Goal: Task Accomplishment & Management: Manage account settings

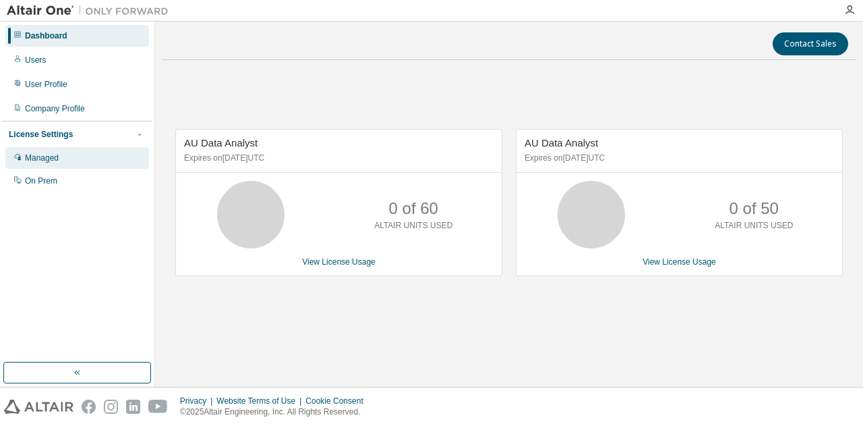
click at [49, 157] on div "Managed" at bounding box center [42, 157] width 34 height 11
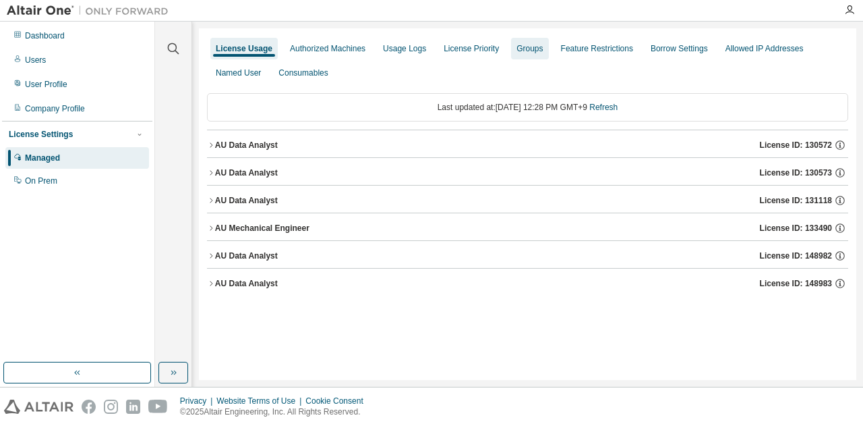
click at [517, 49] on div "Groups" at bounding box center [530, 48] width 26 height 11
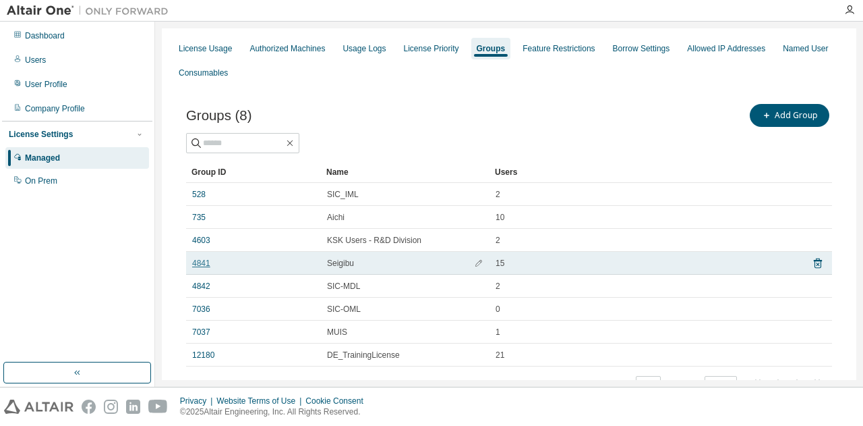
click at [205, 262] on link "4841" at bounding box center [201, 263] width 18 height 11
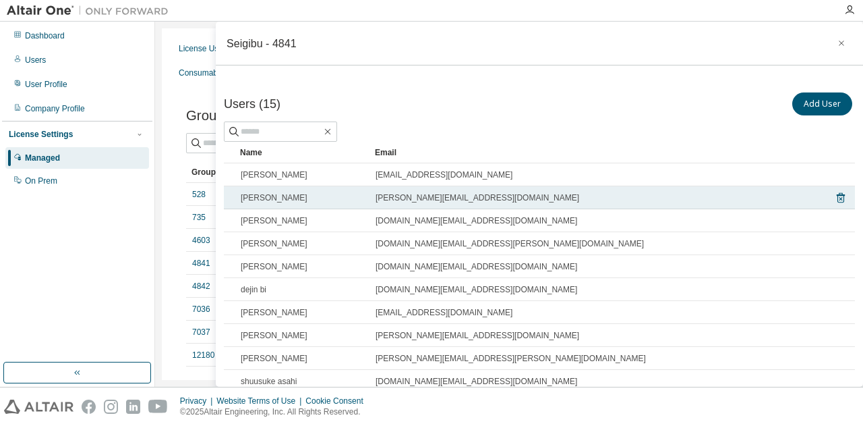
click at [469, 197] on span "[PERSON_NAME][EMAIL_ADDRESS][DOMAIN_NAME]" at bounding box center [478, 197] width 204 height 11
click at [293, 193] on span "[PERSON_NAME]" at bounding box center [274, 197] width 67 height 11
click at [410, 199] on span "[PERSON_NAME][EMAIL_ADDRESS][DOMAIN_NAME]" at bounding box center [478, 197] width 204 height 11
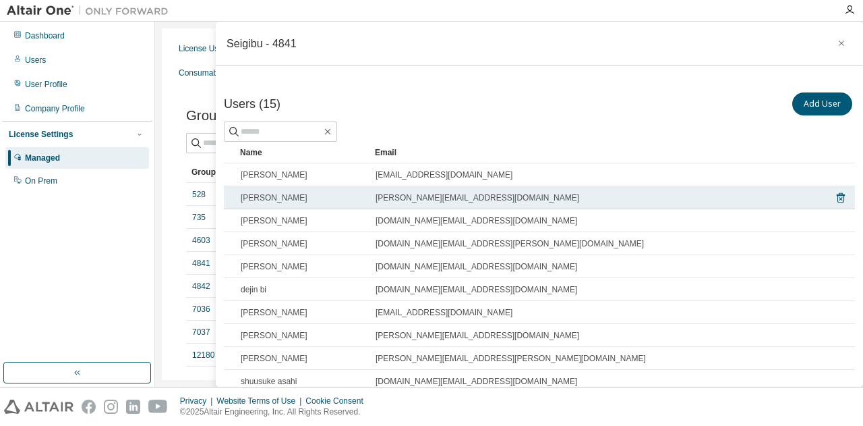
click at [281, 194] on span "[PERSON_NAME]" at bounding box center [274, 197] width 67 height 11
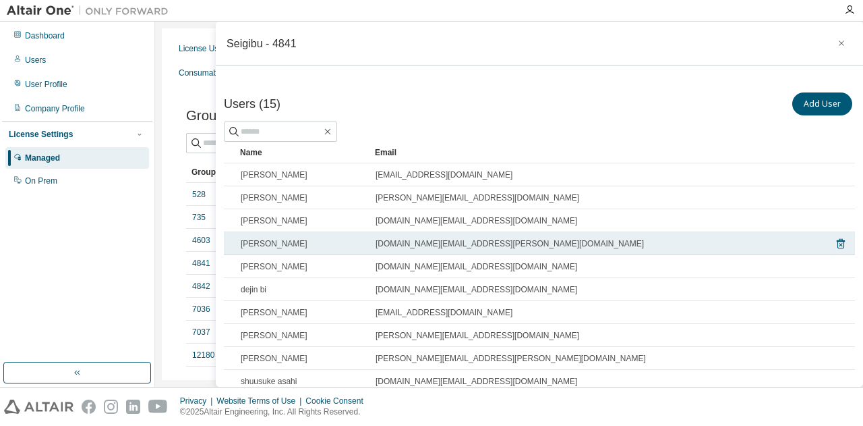
click at [286, 243] on span "[PERSON_NAME]" at bounding box center [274, 243] width 67 height 11
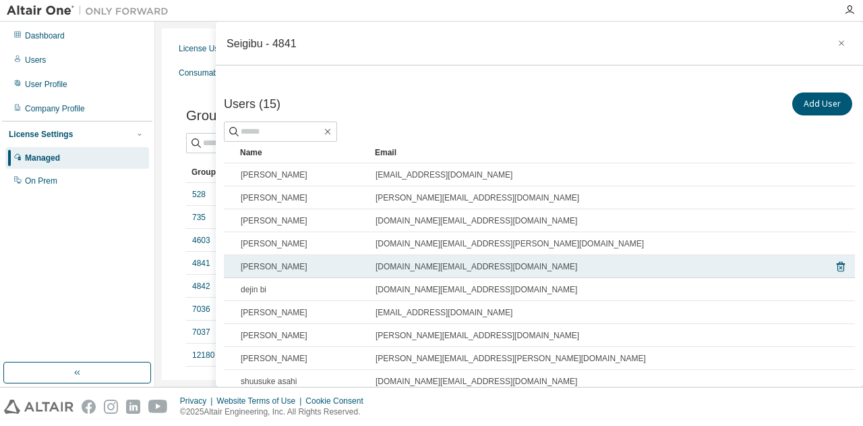
click at [271, 262] on span "[PERSON_NAME]" at bounding box center [274, 266] width 67 height 11
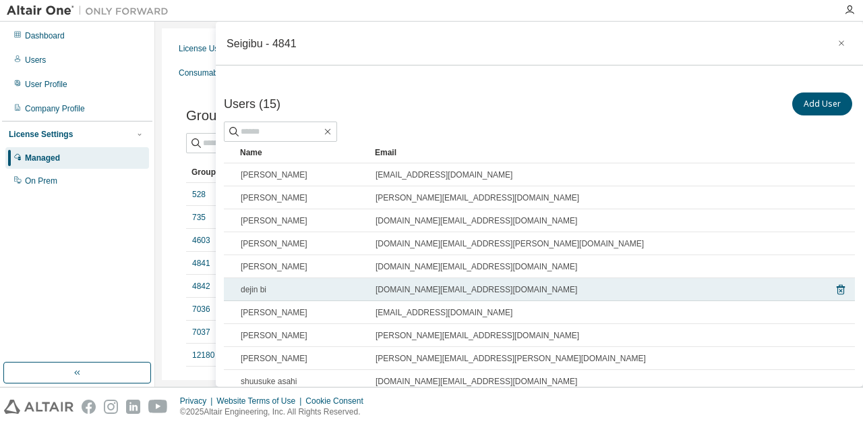
click at [279, 287] on div "dejin bi" at bounding box center [302, 289] width 123 height 11
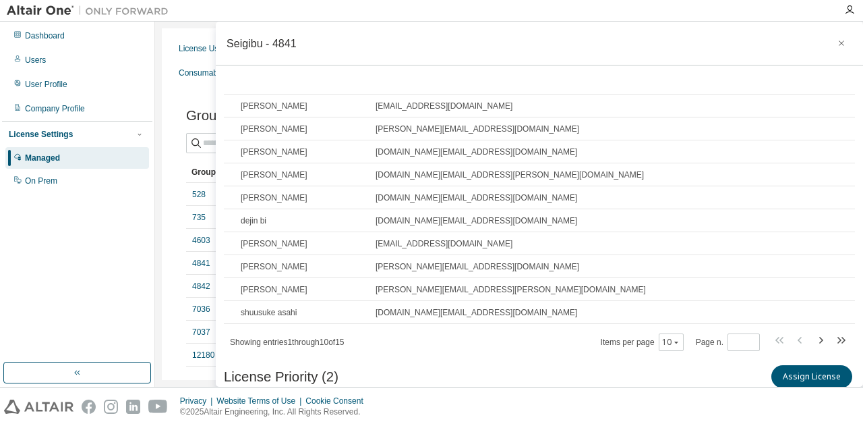
scroll to position [67, 0]
